Goal: Navigation & Orientation: Find specific page/section

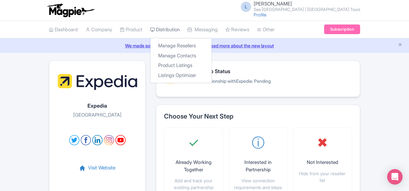
click at [150, 29] on link "Distribution" at bounding box center [165, 30] width 30 height 18
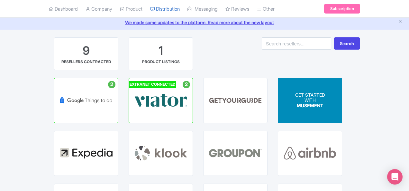
scroll to position [32, 0]
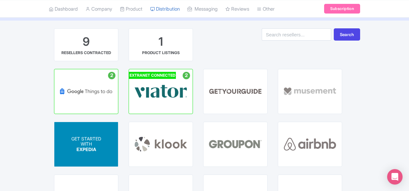
click at [118, 122] on div "GET STARTED WITH EXPEDIA" at bounding box center [86, 144] width 64 height 44
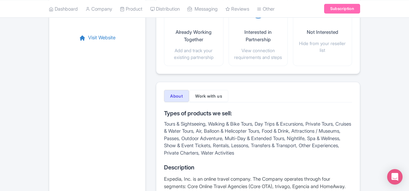
scroll to position [161, 0]
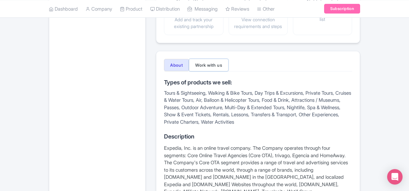
click at [190, 59] on button "Work with us" at bounding box center [208, 65] width 39 height 12
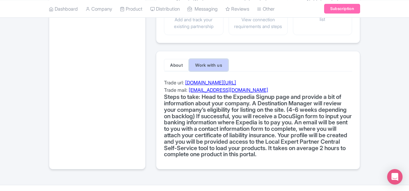
scroll to position [153, 0]
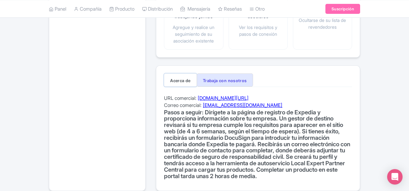
drag, startPoint x: 168, startPoint y: 75, endPoint x: 166, endPoint y: 70, distance: 4.9
click at [168, 75] on button "Acerca de" at bounding box center [180, 79] width 33 height 13
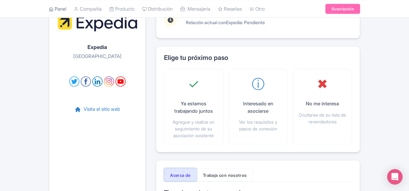
scroll to position [24, 0]
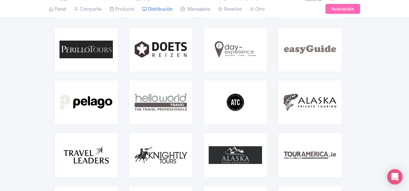
scroll to position [891, 0]
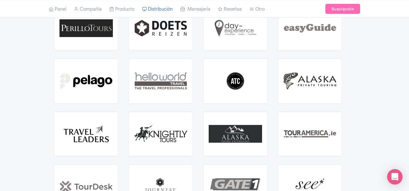
click at [245, 5] on ul "Panel Compañía Producto Mis productos Biblioteca de imágenes Hojas de tarifas D…" at bounding box center [204, 8] width 319 height 17
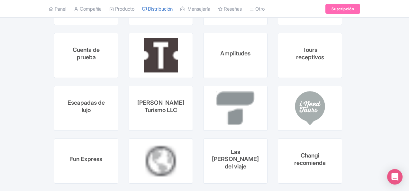
scroll to position [2363, 0]
